Goal: Task Accomplishment & Management: Manage account settings

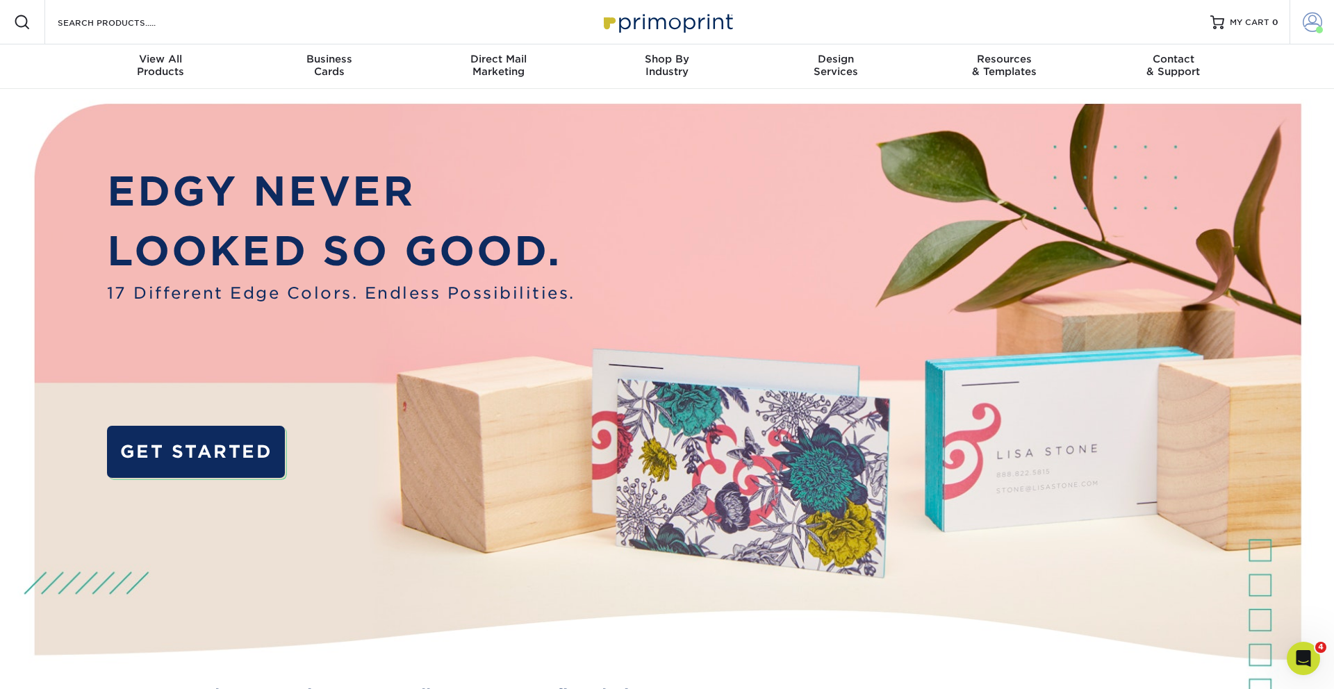
click at [1319, 25] on span at bounding box center [1311, 22] width 19 height 19
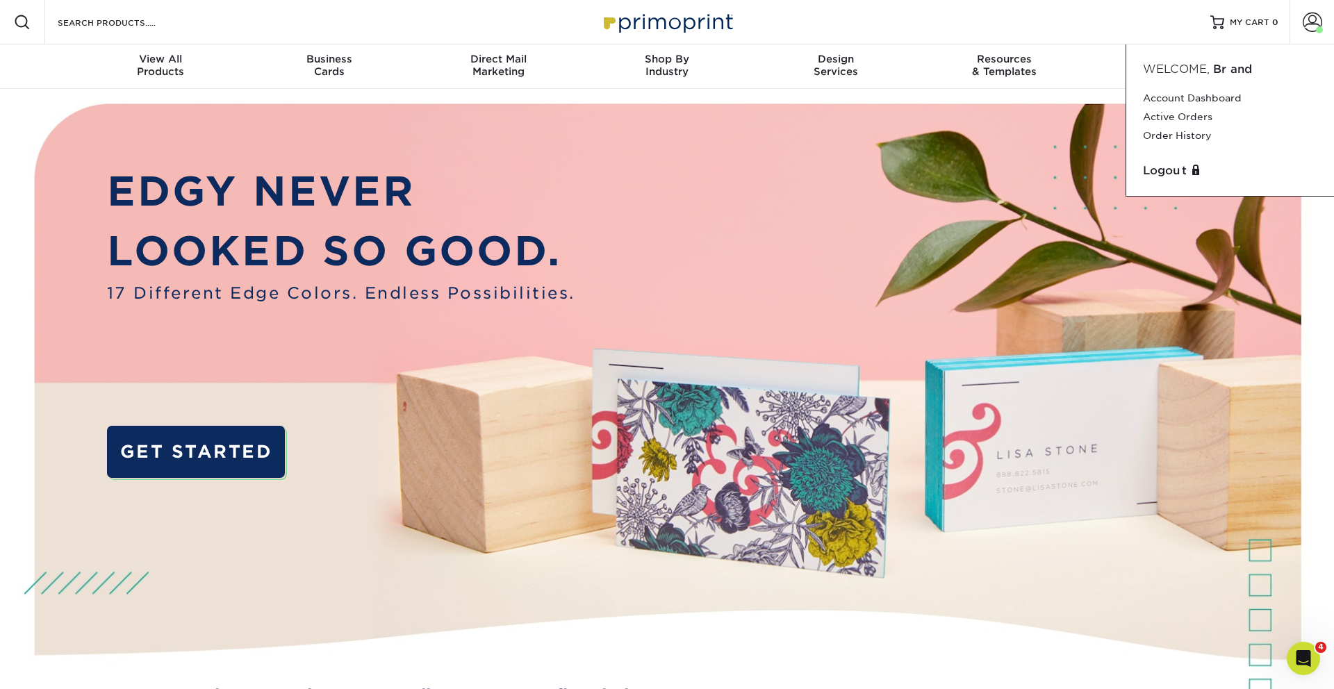
click at [1210, 71] on div "Welcome, Brand" at bounding box center [1229, 69] width 195 height 17
click at [1225, 70] on span "Brand" at bounding box center [1233, 69] width 40 height 13
click at [1310, 17] on span at bounding box center [1311, 22] width 19 height 19
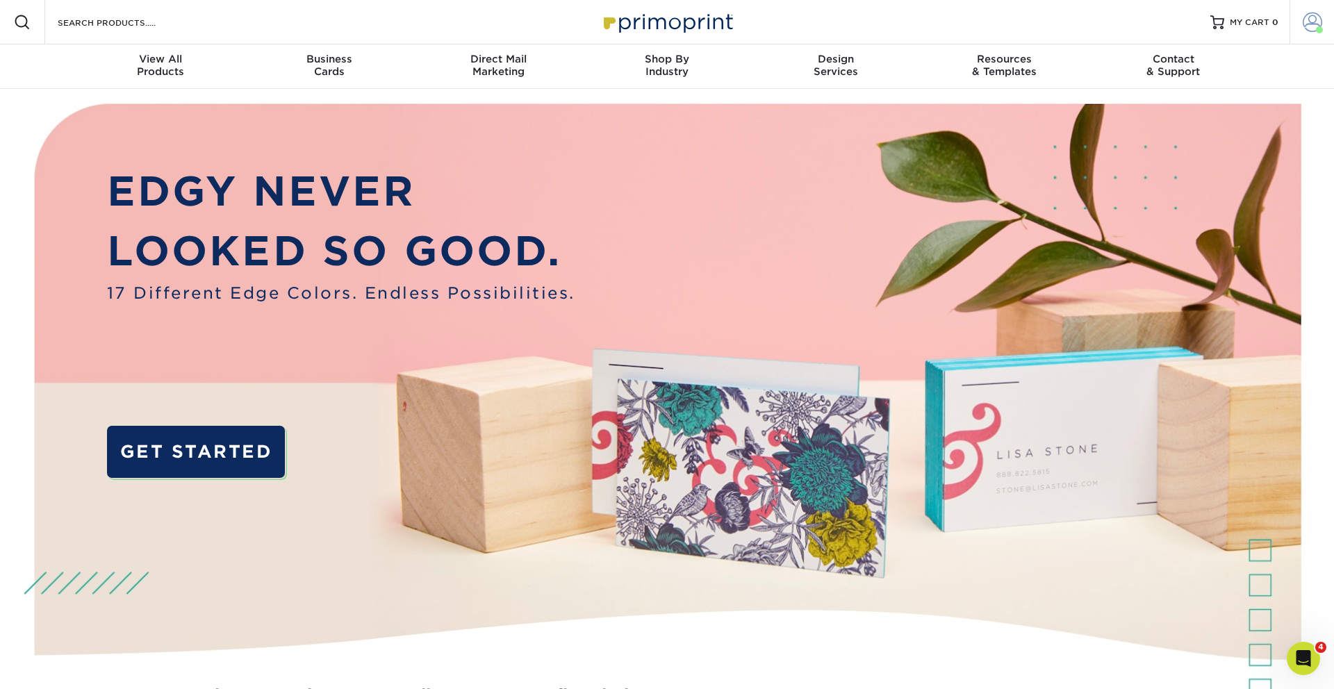
click at [1311, 19] on span at bounding box center [1311, 22] width 19 height 19
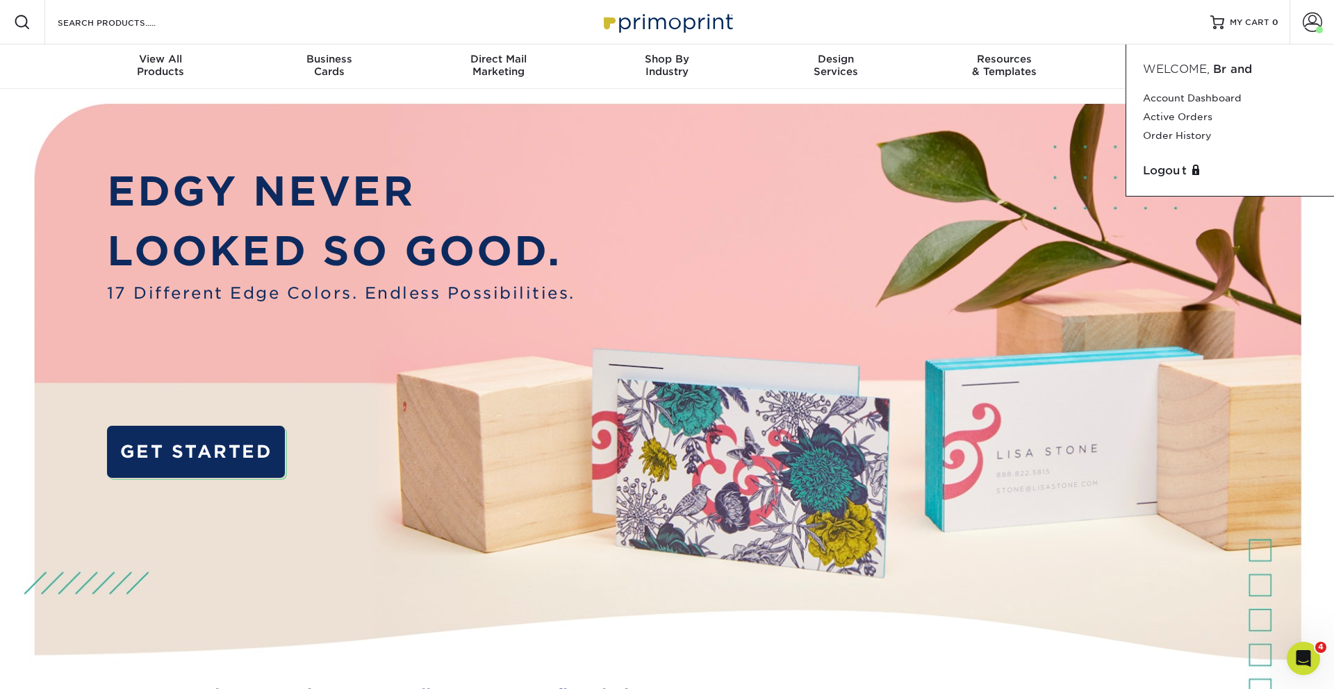
click at [1170, 181] on div "Logout" at bounding box center [1229, 171] width 185 height 28
click at [1170, 175] on link "Logout" at bounding box center [1230, 171] width 174 height 17
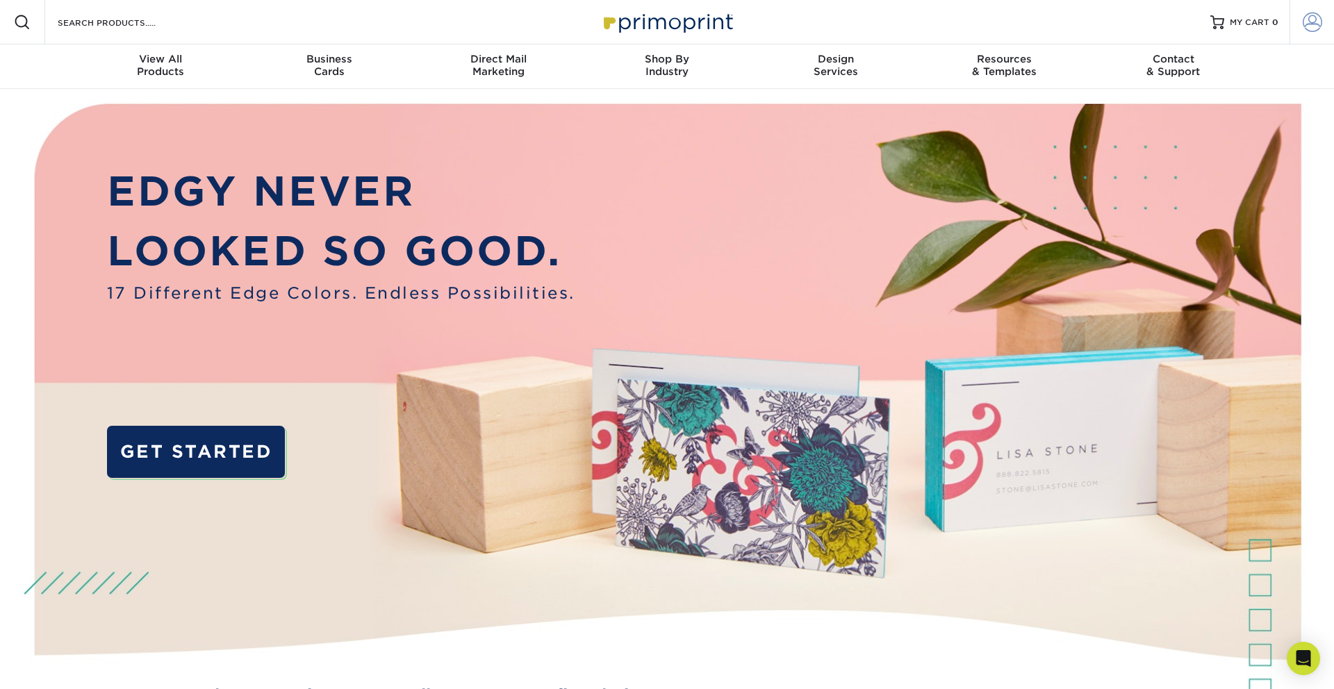
type input "[EMAIL_ADDRESS][DOMAIN_NAME]"
click at [1309, 19] on span at bounding box center [1311, 22] width 19 height 19
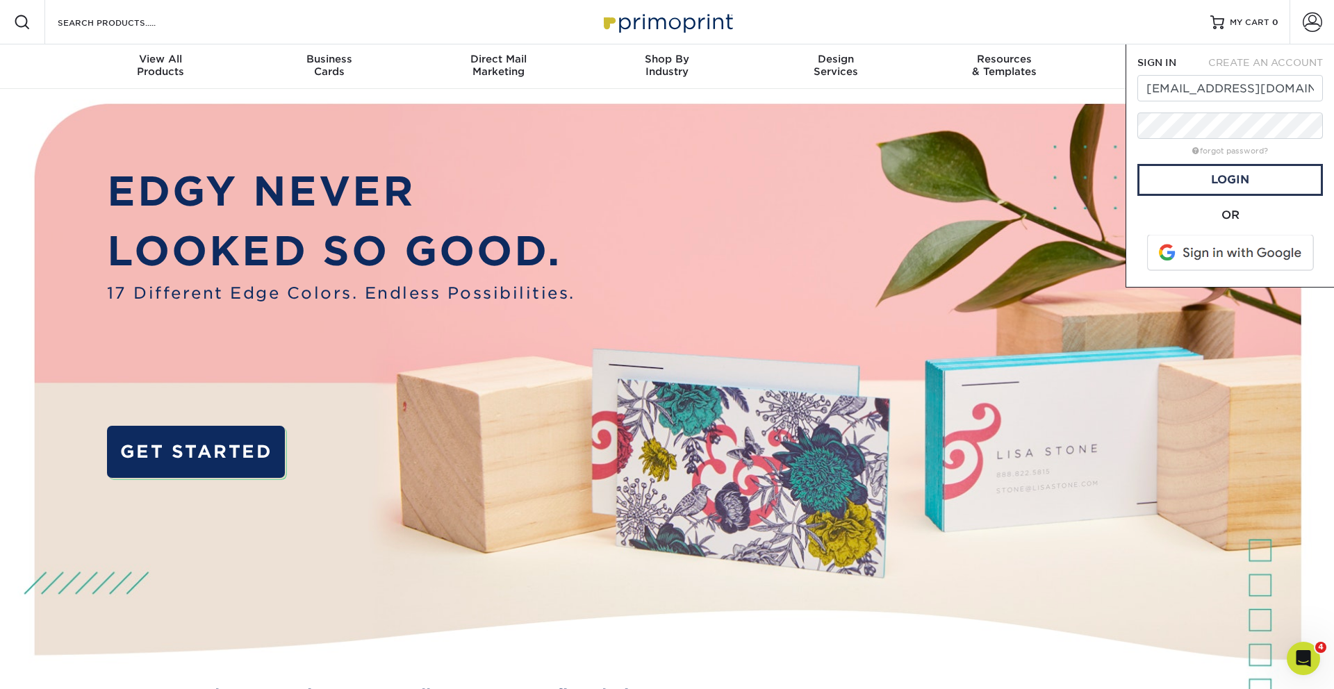
click at [1070, 24] on div "Resources Menu Search Products Account SIGN IN CREATE AN ACCOUNT marketing@bran…" at bounding box center [667, 22] width 1334 height 44
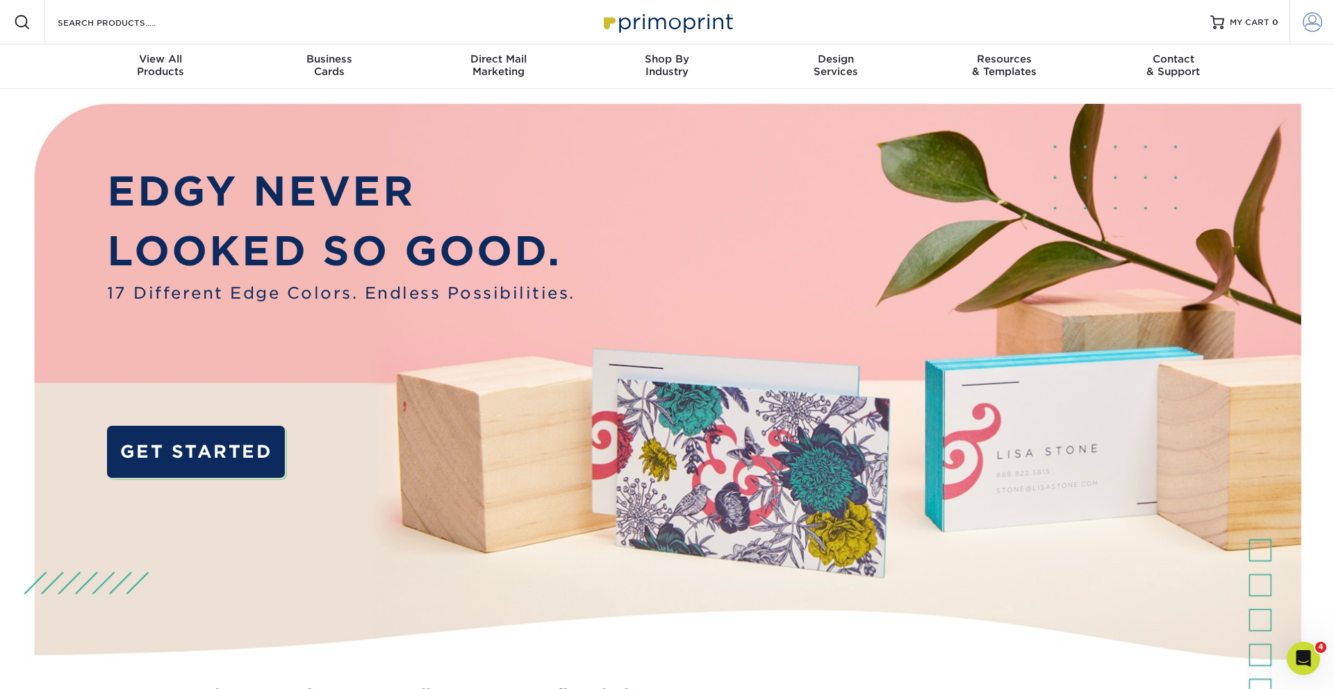
click at [1312, 24] on span at bounding box center [1311, 22] width 19 height 19
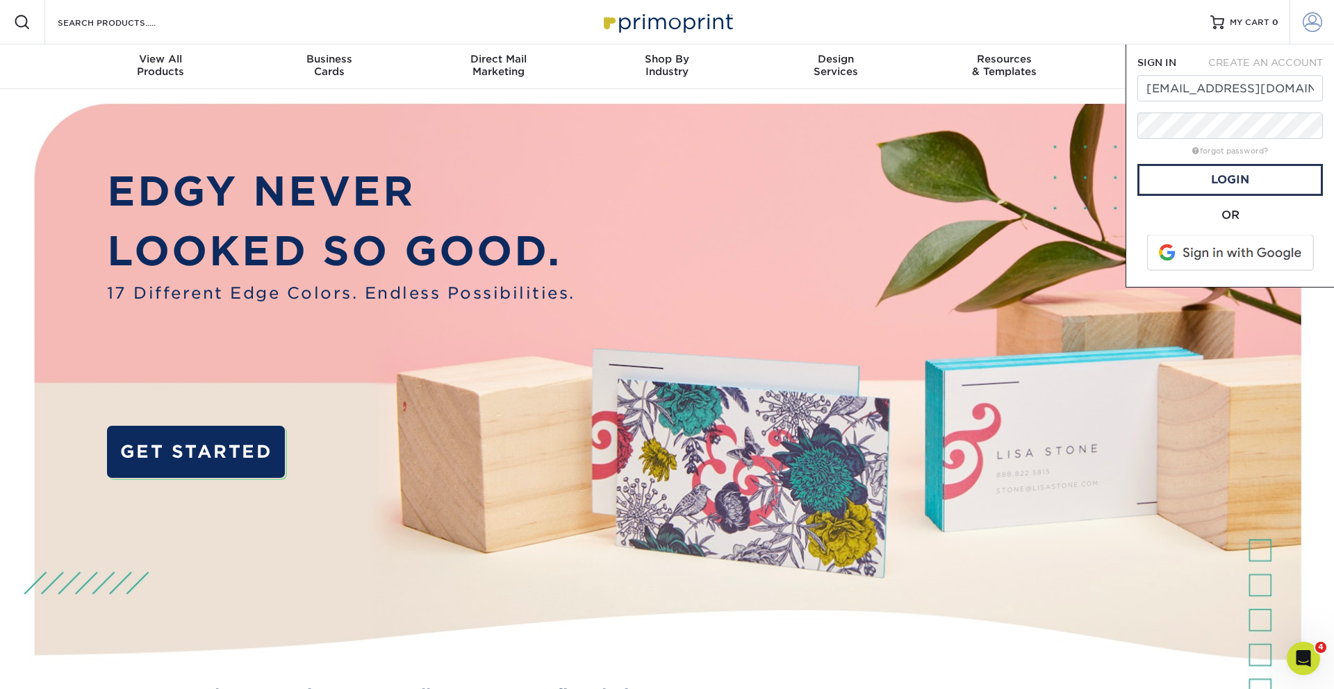
click at [1310, 24] on span at bounding box center [1311, 22] width 19 height 19
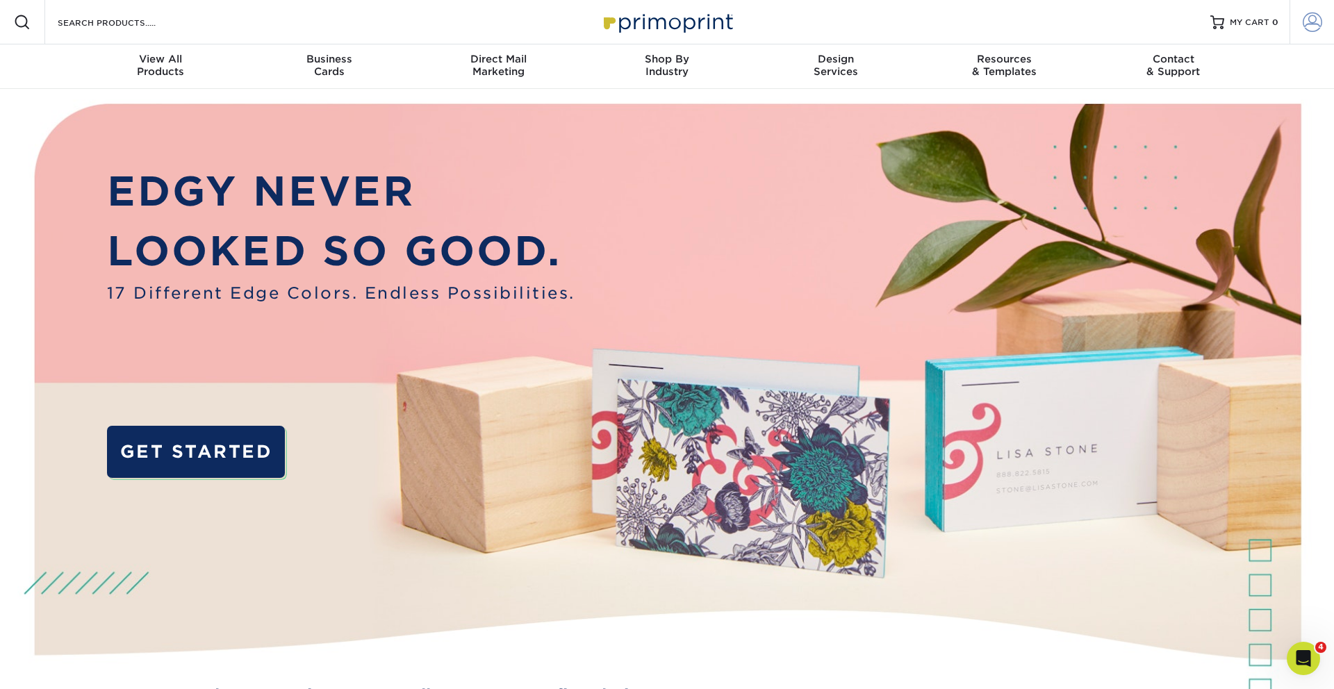
click at [1310, 24] on span at bounding box center [1311, 22] width 19 height 19
type input "[EMAIL_ADDRESS][DOMAIN_NAME]"
click at [1319, 21] on span at bounding box center [1311, 22] width 19 height 19
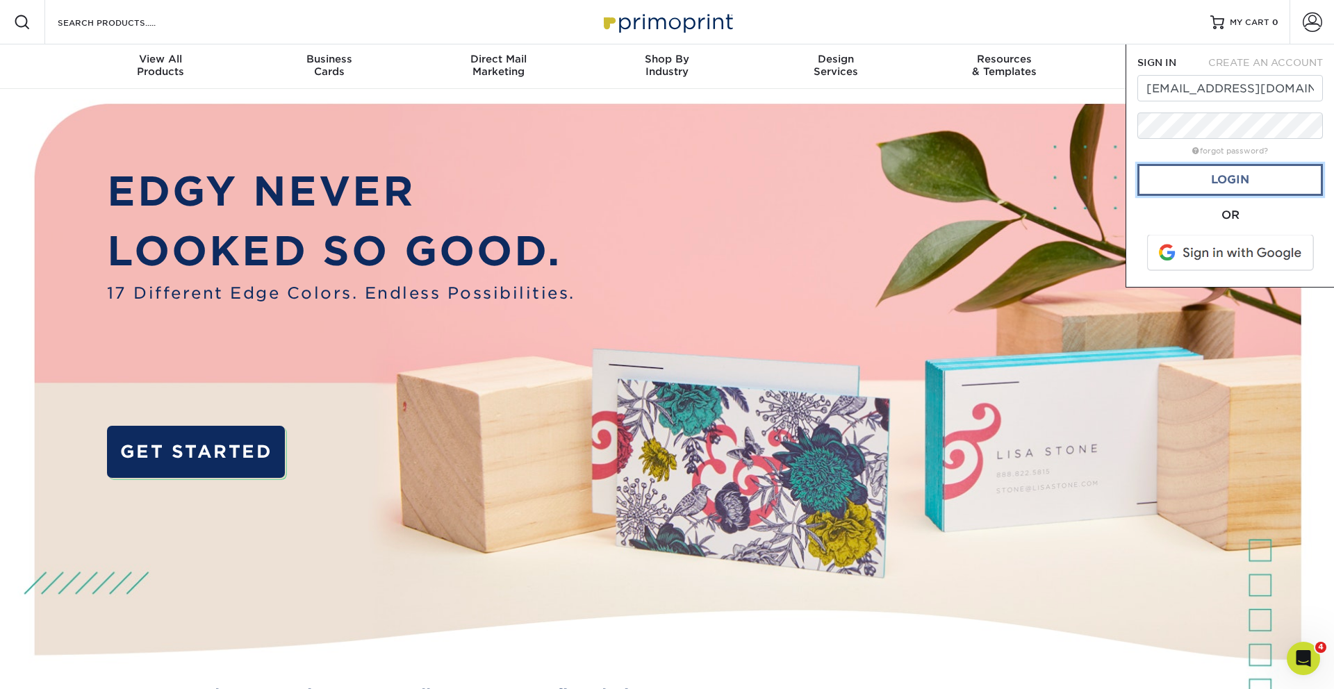
click at [1194, 175] on link "Login" at bounding box center [1229, 180] width 185 height 32
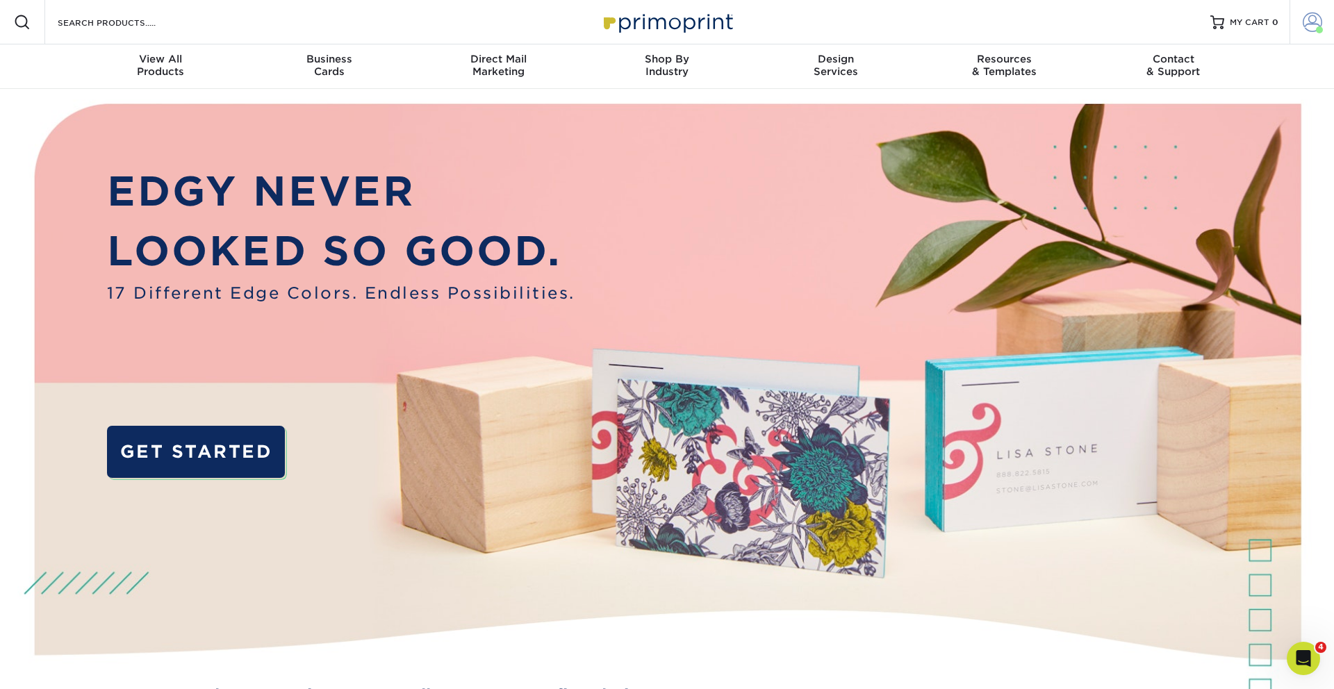
click at [1313, 26] on span at bounding box center [1311, 22] width 19 height 19
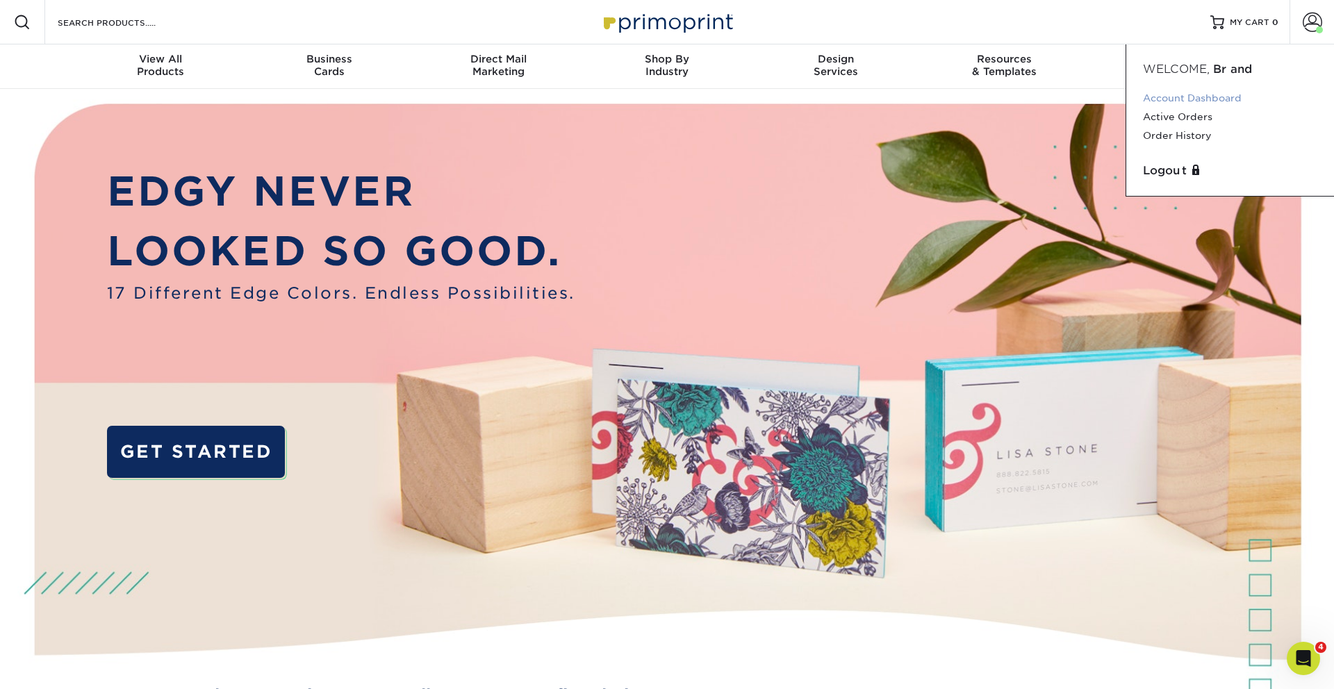
click at [1197, 101] on link "Account Dashboard" at bounding box center [1230, 98] width 174 height 19
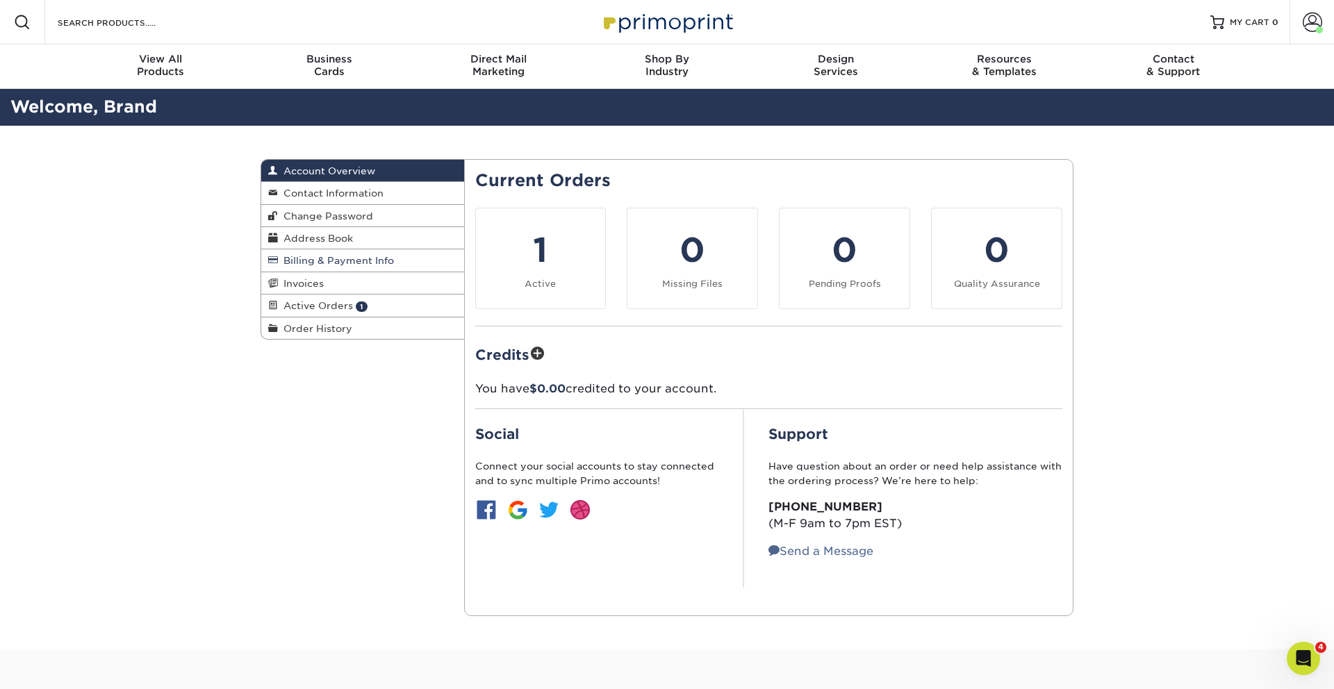
click at [328, 264] on span "Billing & Payment Info" at bounding box center [336, 260] width 116 height 11
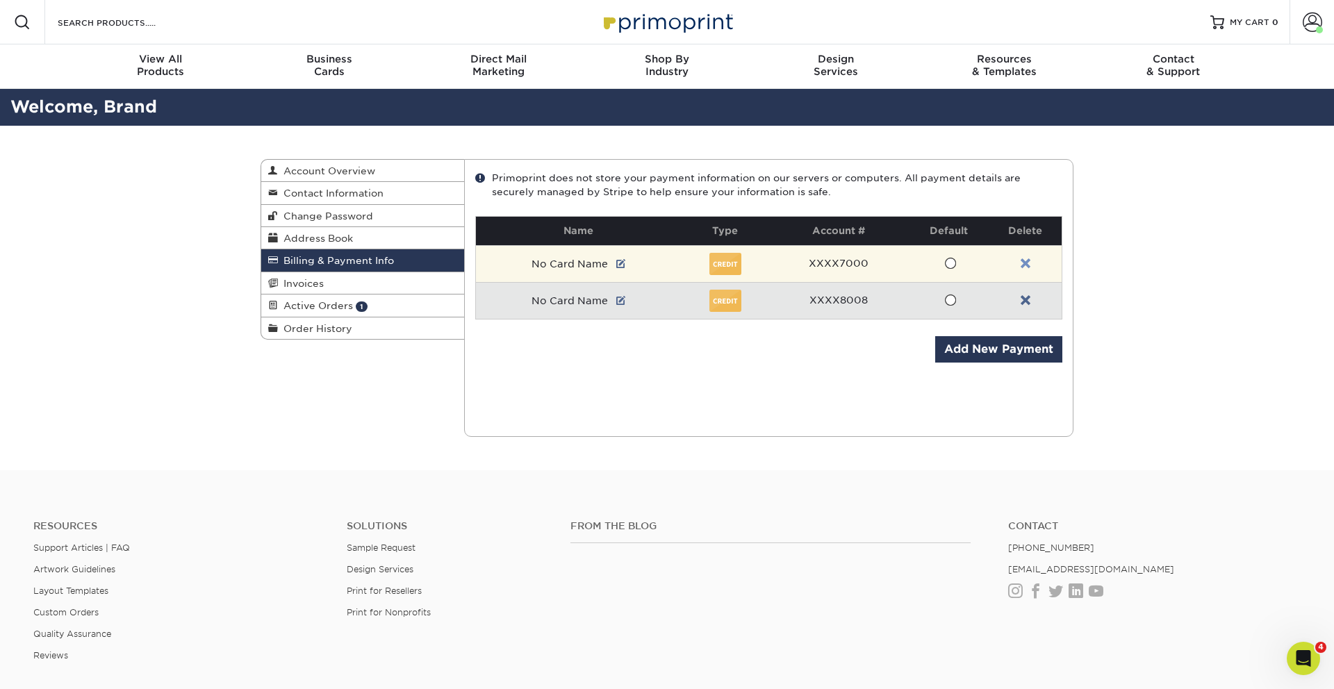
click at [1027, 267] on link at bounding box center [1025, 263] width 10 height 11
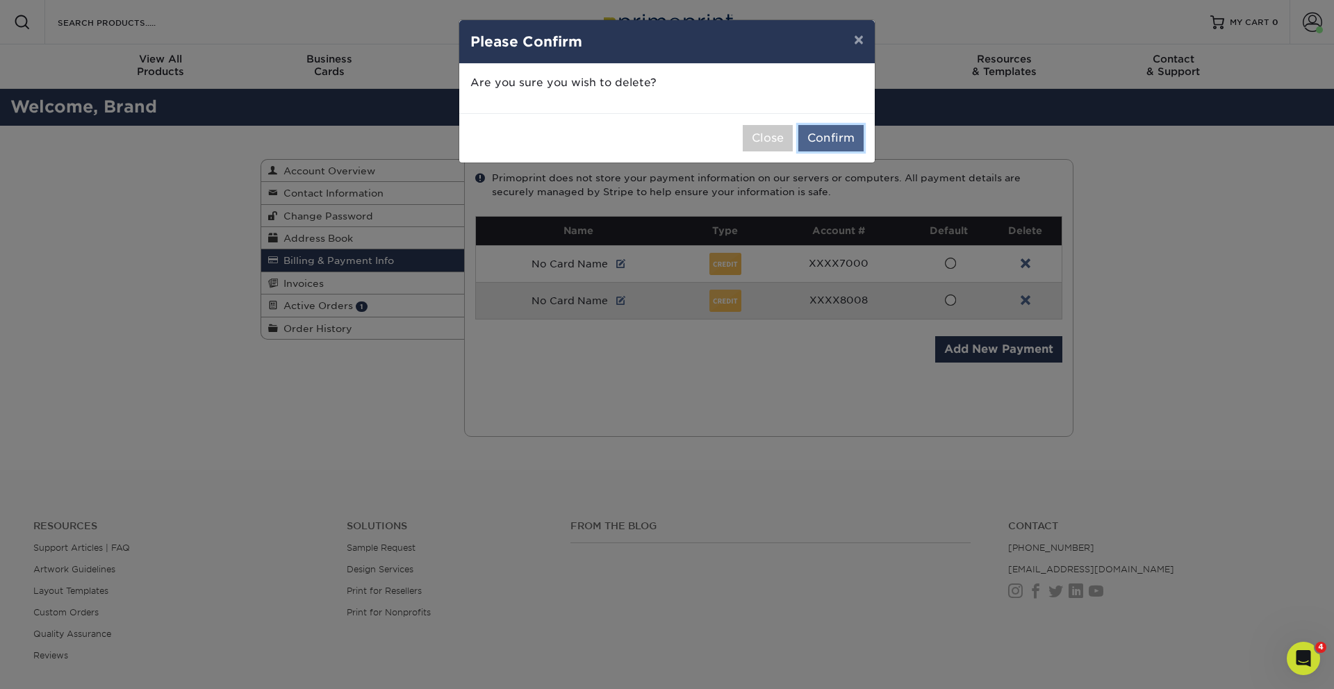
click at [830, 145] on button "Confirm" at bounding box center [830, 138] width 65 height 26
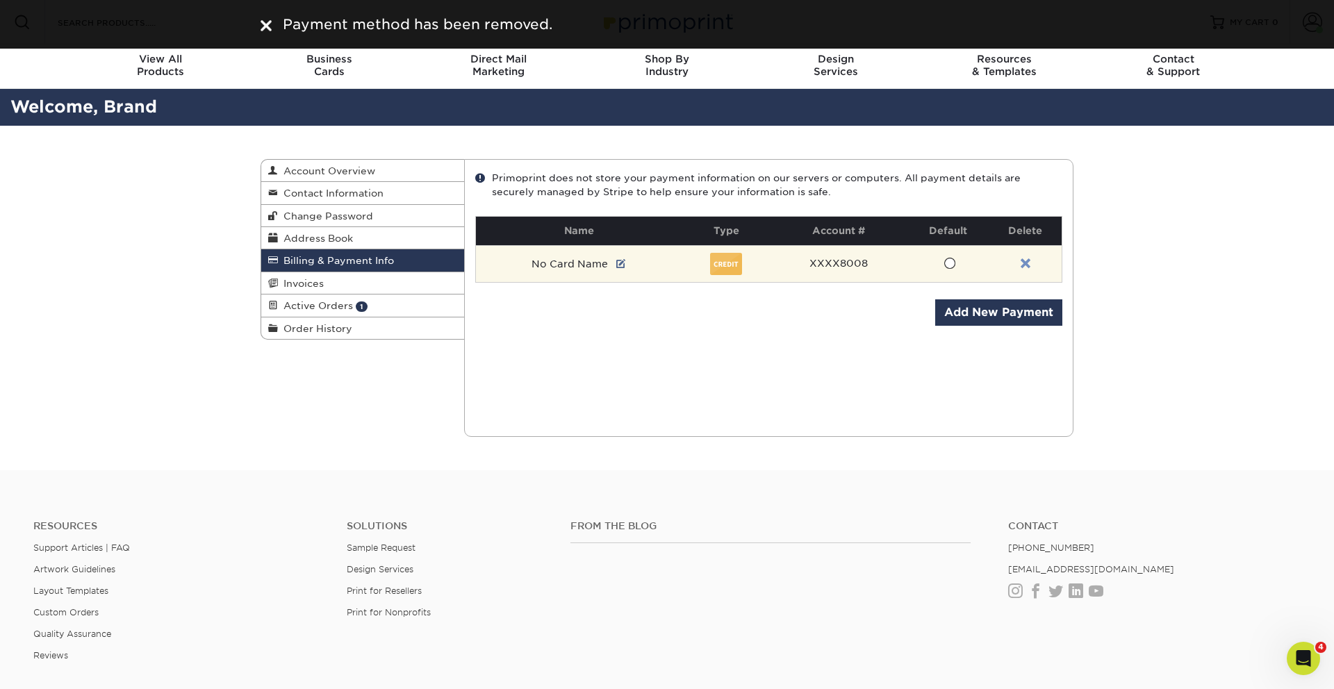
click at [1027, 267] on link at bounding box center [1025, 263] width 10 height 11
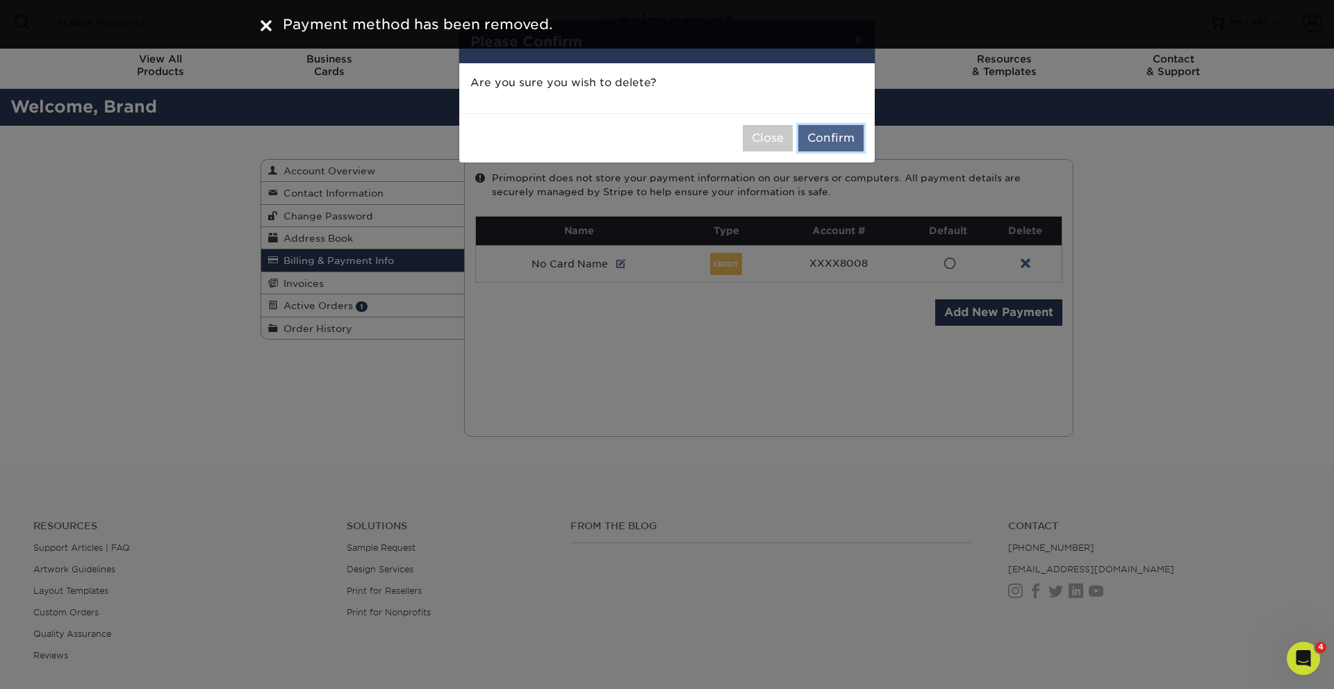
click at [835, 142] on button "Confirm" at bounding box center [830, 138] width 65 height 26
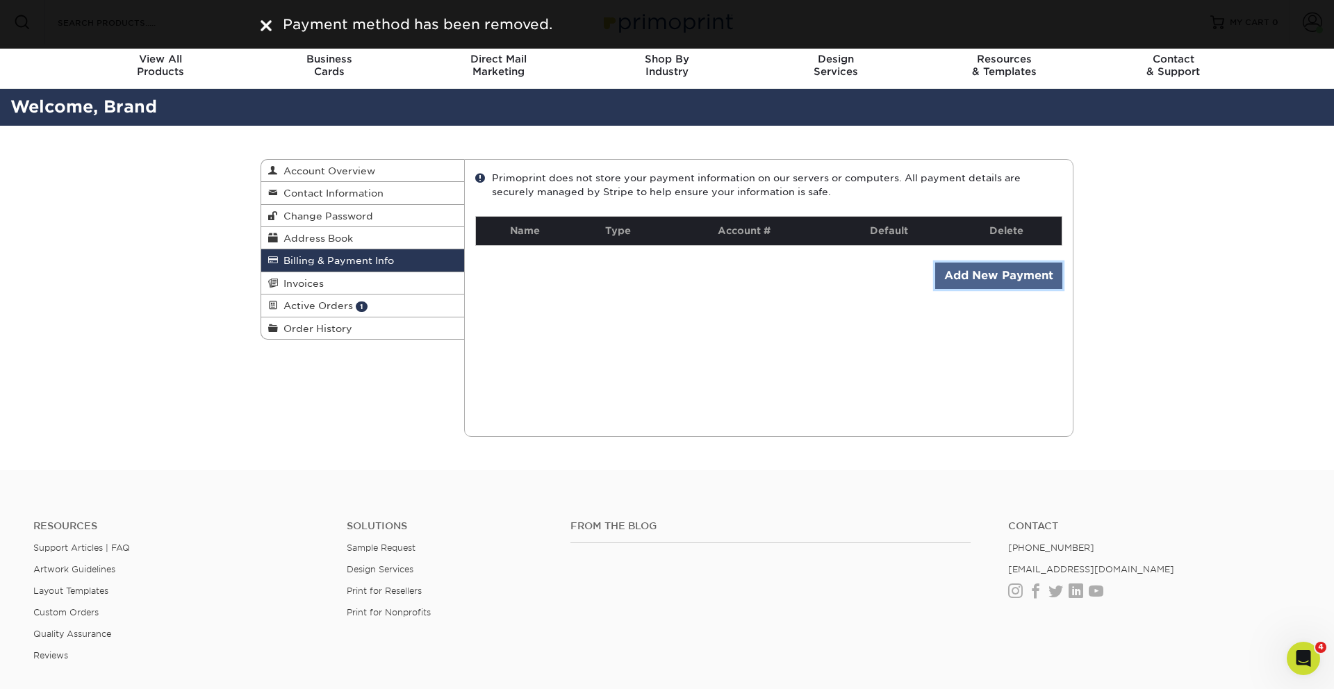
click at [982, 279] on link "Add New Payment" at bounding box center [998, 276] width 127 height 26
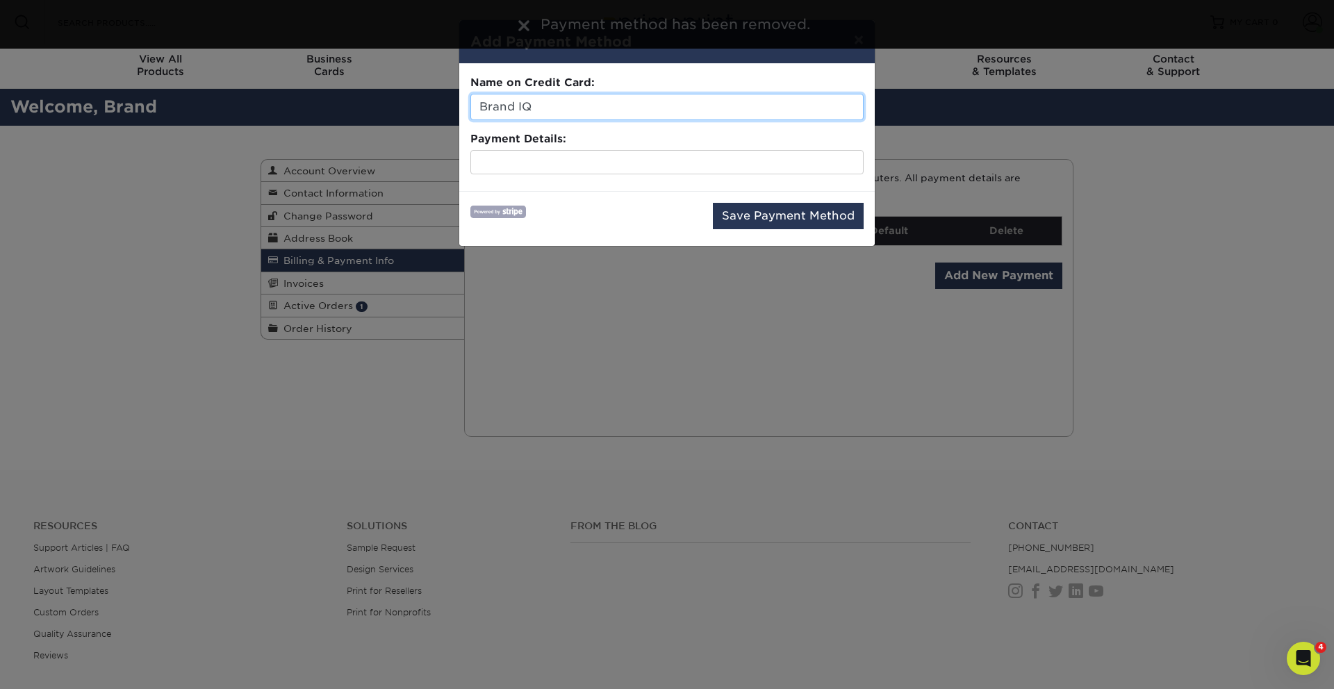
click at [552, 107] on input "Brand IQ" at bounding box center [666, 107] width 393 height 26
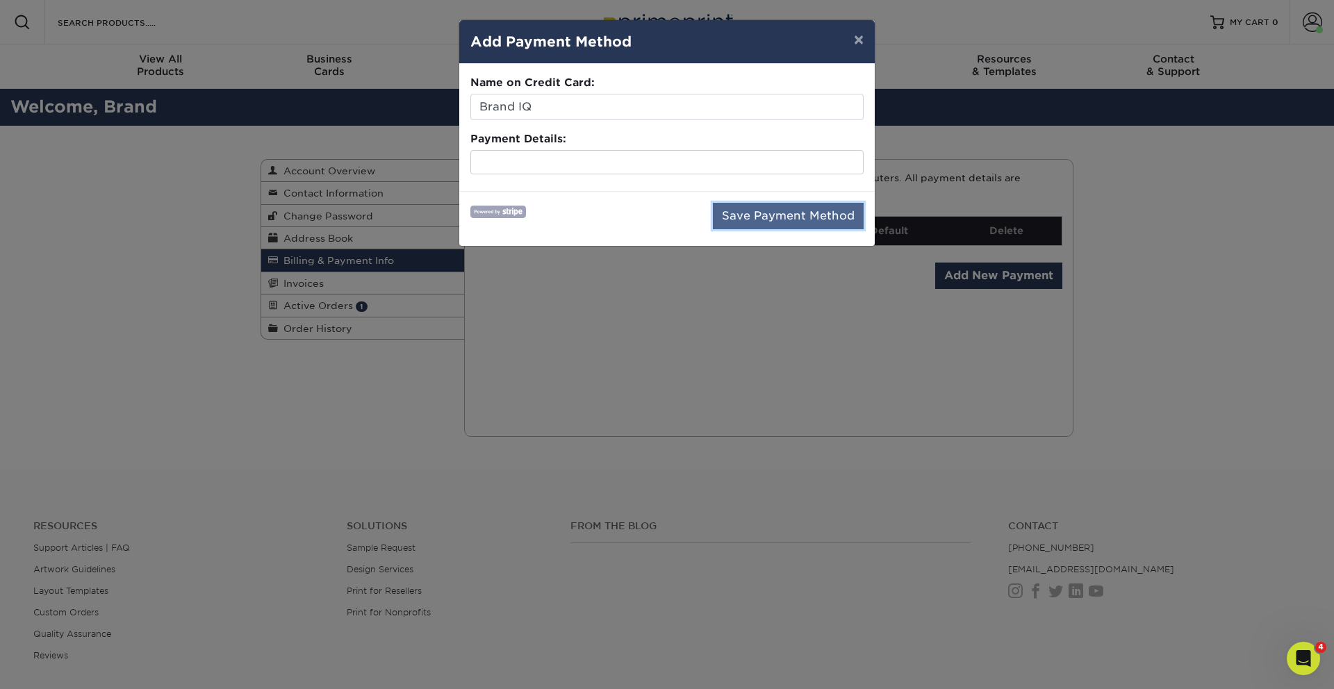
click at [761, 217] on button "Save Payment Method" at bounding box center [788, 216] width 151 height 26
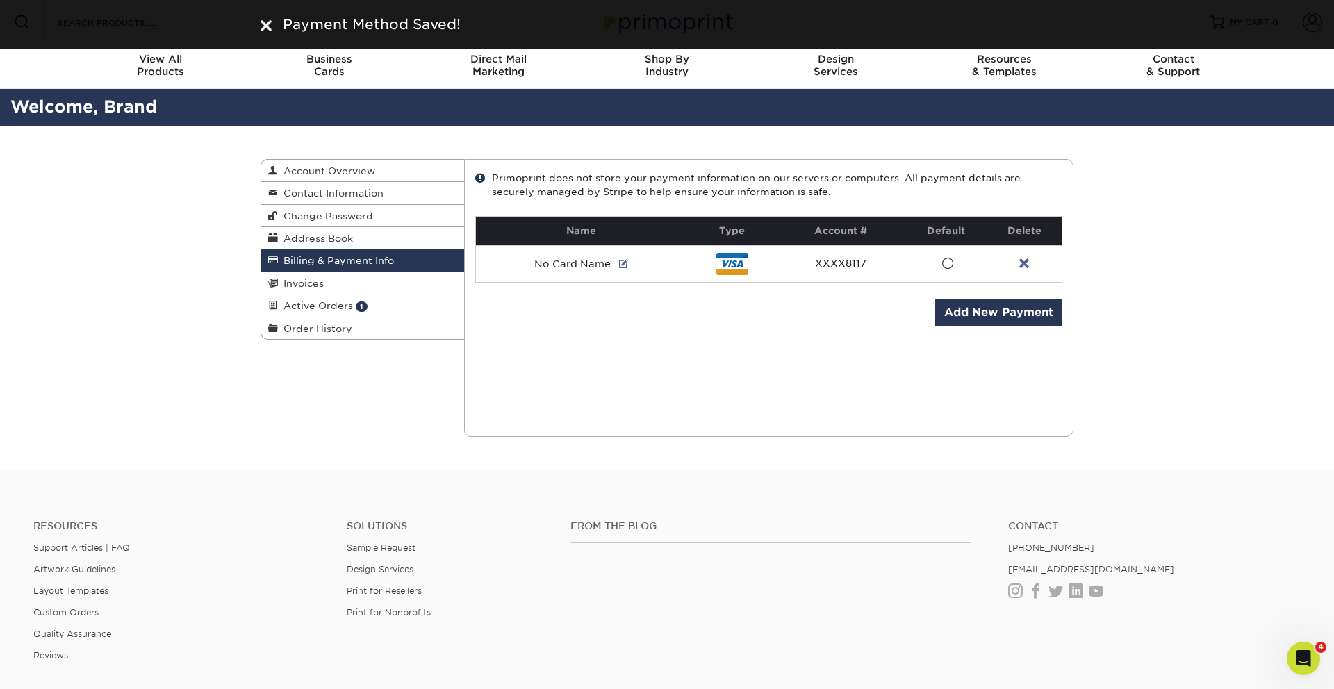
click at [1216, 270] on div "Billing & Payment Info Account Overview Contact Information Change Password Add…" at bounding box center [667, 298] width 1334 height 345
click at [387, 409] on div "Billing & Payment Info Account Overview Contact Information Change Password Add…" at bounding box center [667, 298] width 834 height 345
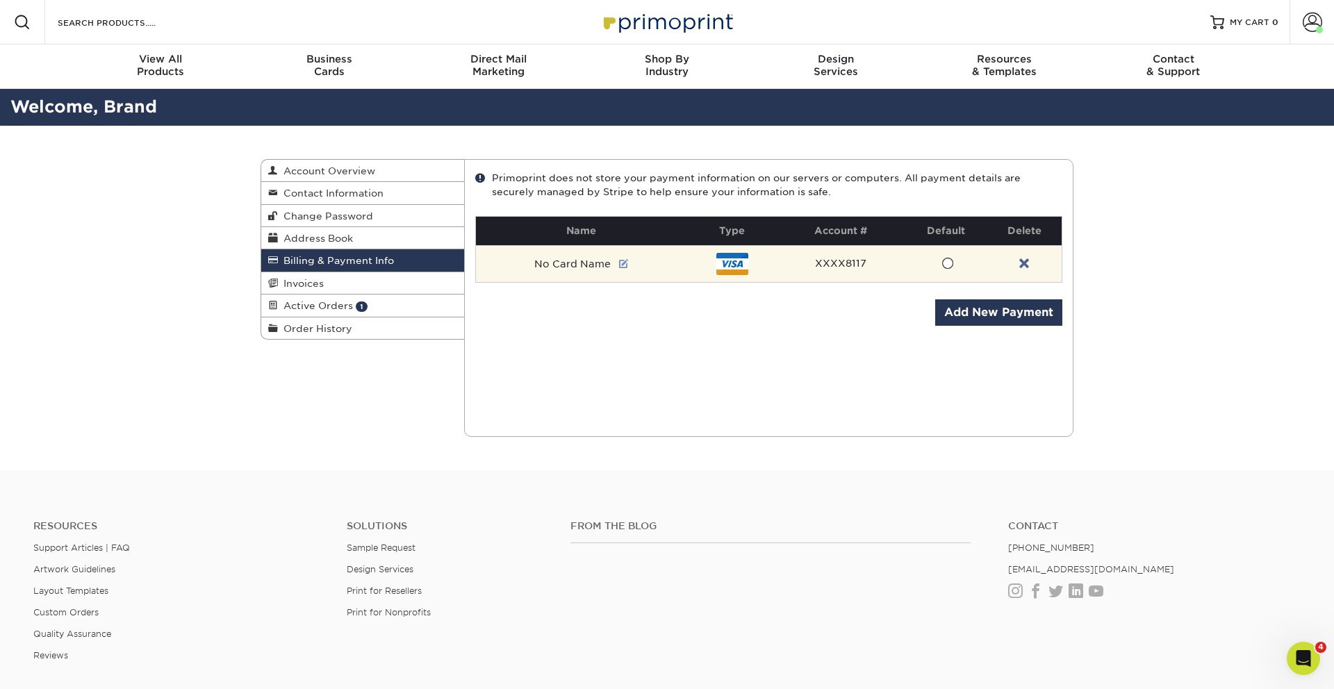
click at [627, 263] on link at bounding box center [624, 263] width 10 height 11
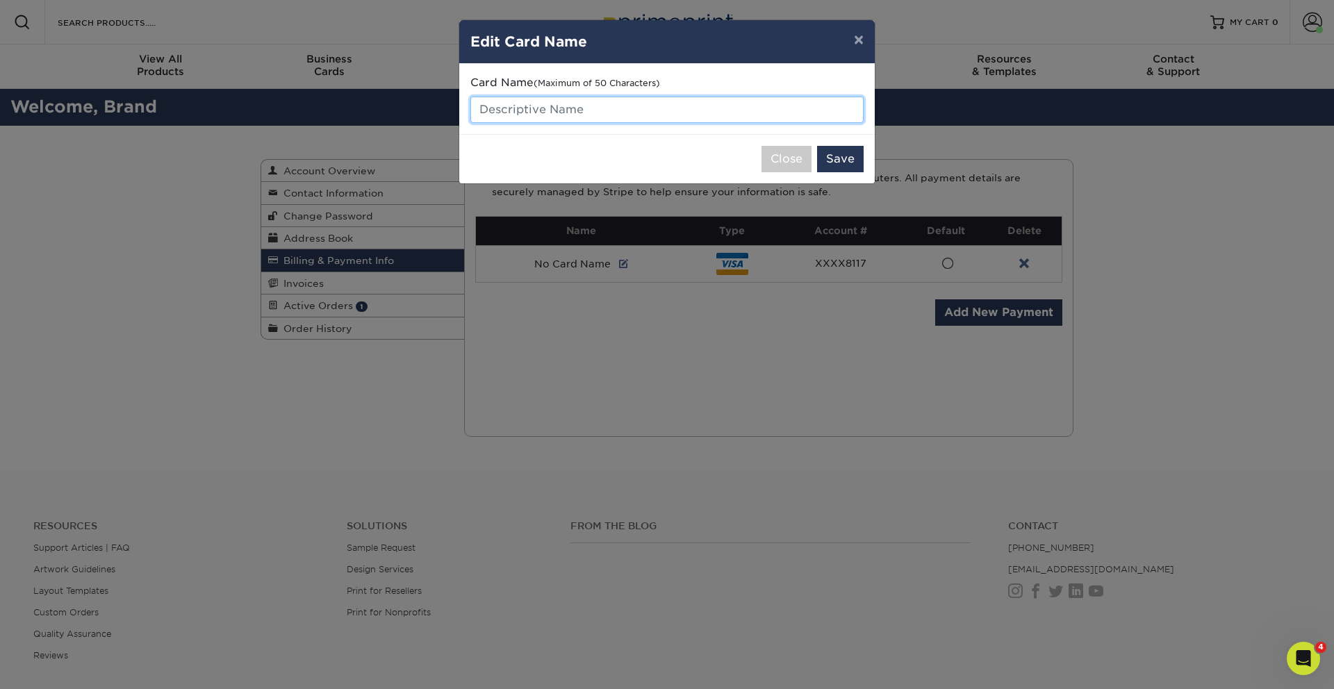
click at [595, 117] on input "text" at bounding box center [666, 110] width 393 height 26
type input "C"
type input "Cap One Visa"
click at [857, 165] on button "Save" at bounding box center [840, 159] width 47 height 26
